Goal: Go to known website: Access a specific website the user already knows

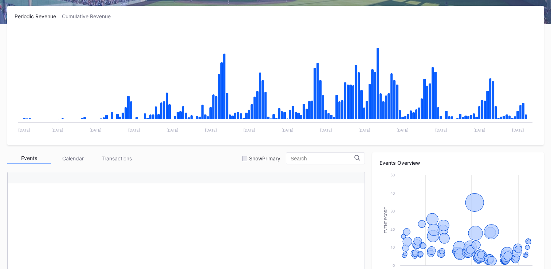
scroll to position [20, 0]
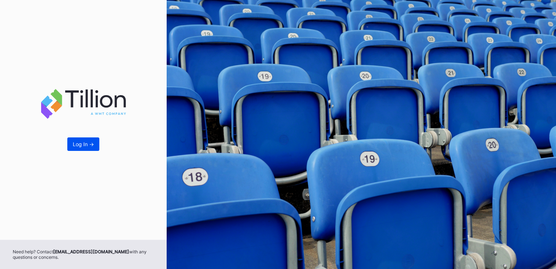
click at [86, 148] on button "Log In ->" at bounding box center [83, 143] width 32 height 13
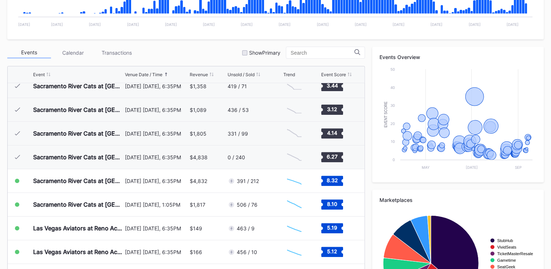
scroll to position [1522, 0]
